Goal: Task Accomplishment & Management: Use online tool/utility

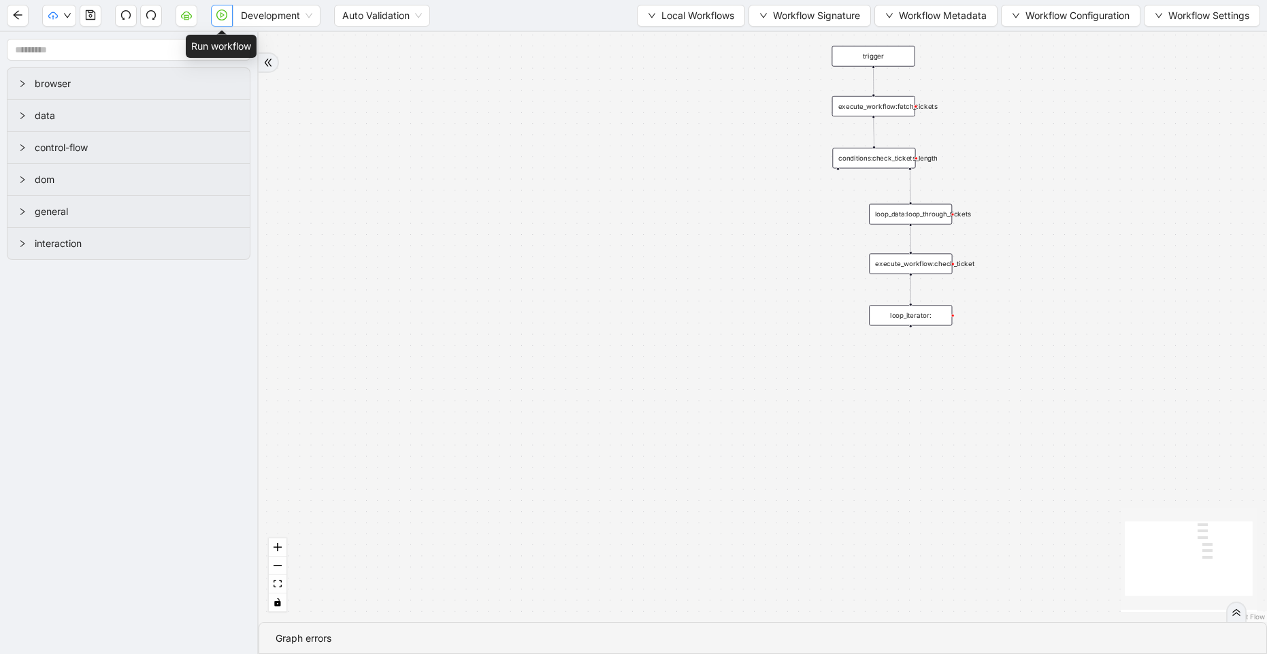
click at [219, 17] on icon "play-circle" at bounding box center [221, 15] width 11 height 11
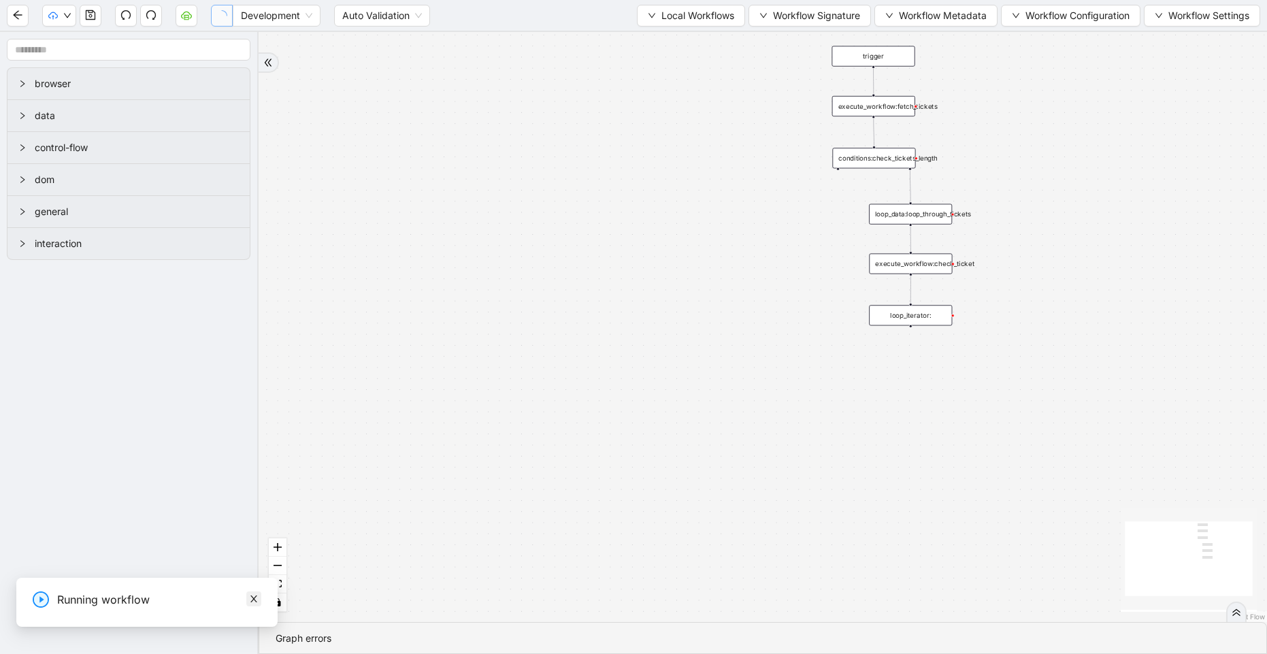
click at [255, 602] on icon "close" at bounding box center [254, 599] width 10 height 10
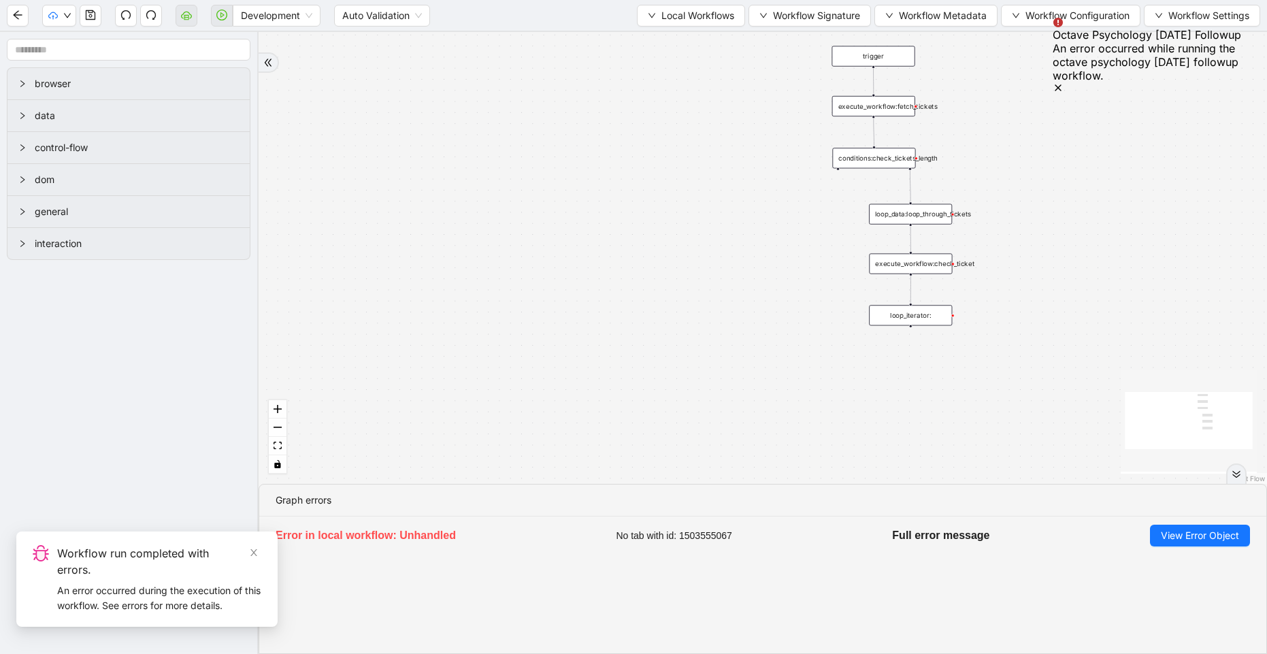
click at [1064, 82] on icon "Notifications (F8)" at bounding box center [1058, 87] width 11 height 11
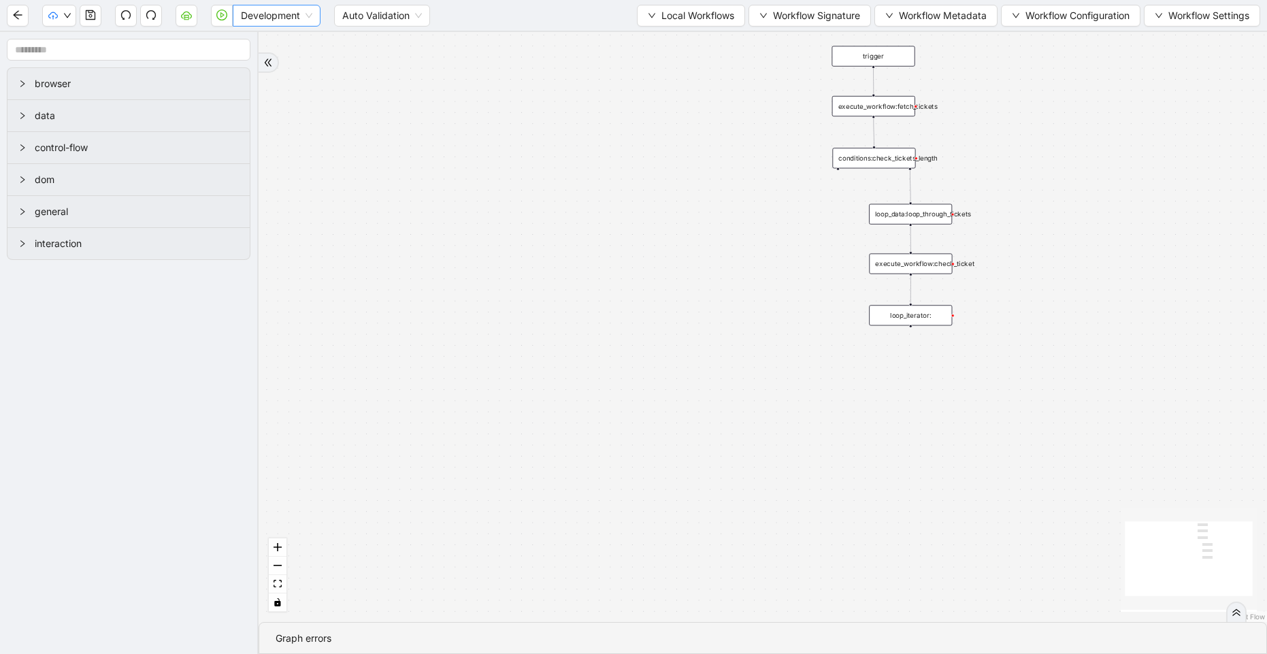
click at [274, 20] on span "Development" at bounding box center [276, 15] width 71 height 20
click at [271, 63] on div "Production" at bounding box center [277, 64] width 66 height 15
click at [218, 21] on button "button" at bounding box center [222, 16] width 22 height 22
